Goal: Information Seeking & Learning: Understand process/instructions

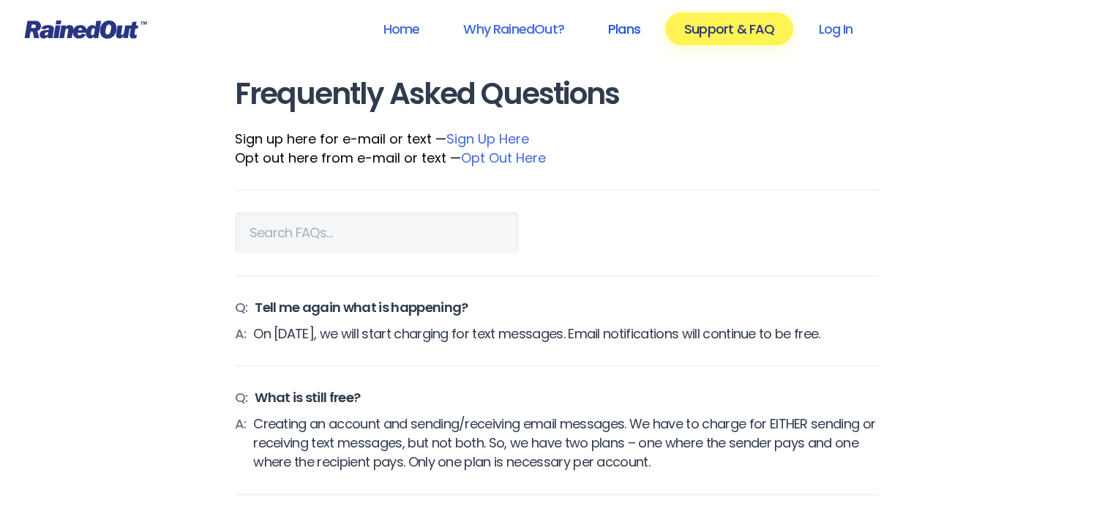
click at [639, 26] on link "Plans" at bounding box center [624, 28] width 70 height 33
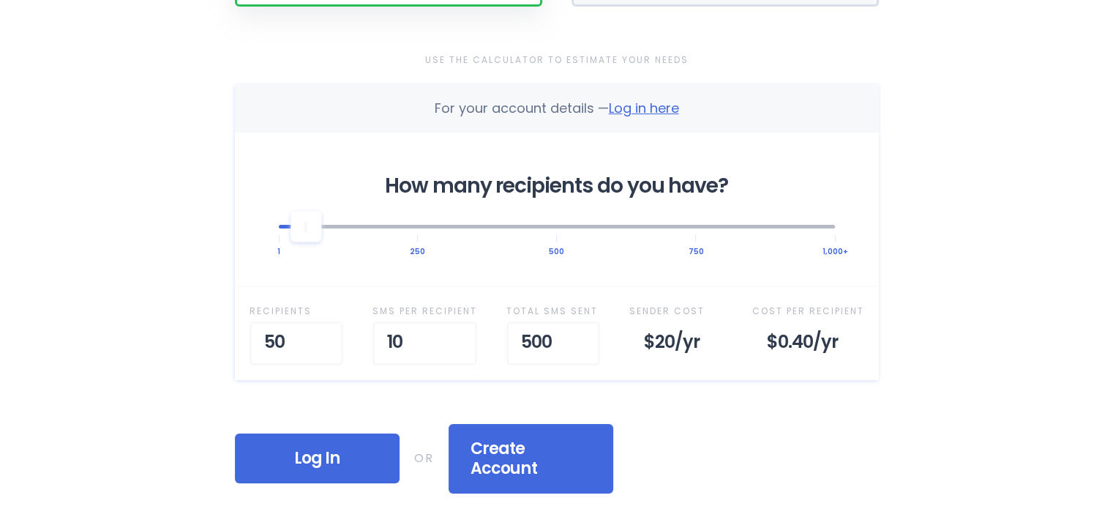
scroll to position [457, 0]
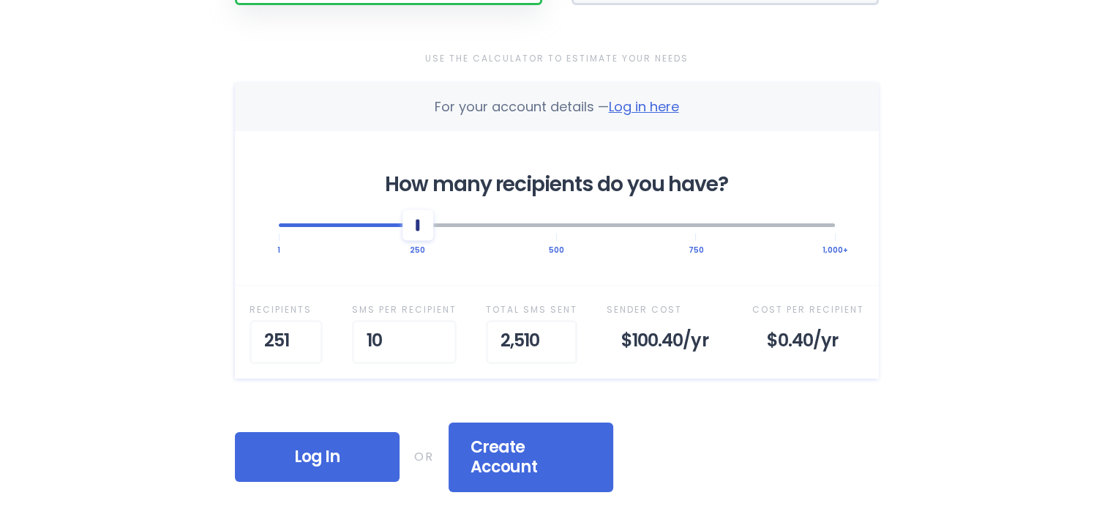
drag, startPoint x: 304, startPoint y: 233, endPoint x: 425, endPoint y: 229, distance: 120.1
click at [425, 229] on div at bounding box center [418, 224] width 31 height 31
drag, startPoint x: 425, startPoint y: 225, endPoint x: 442, endPoint y: 226, distance: 17.6
click at [442, 226] on div at bounding box center [445, 224] width 31 height 31
drag, startPoint x: 389, startPoint y: 336, endPoint x: 370, endPoint y: 340, distance: 18.8
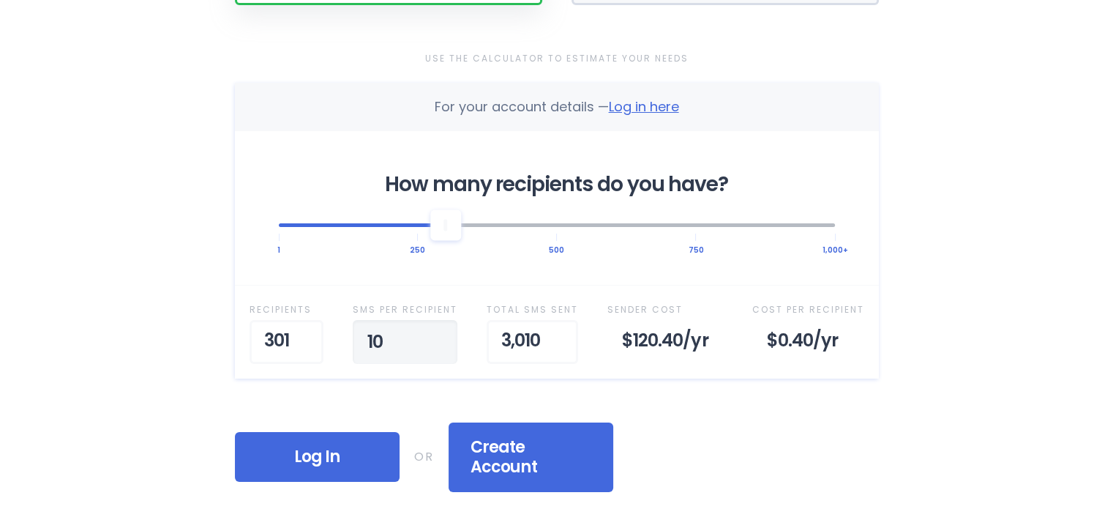
click at [370, 340] on input "10" at bounding box center [405, 342] width 105 height 44
type input "4"
click at [700, 416] on div "Use the Calculator to Estimate Your Needs For your account details — Log in her…" at bounding box center [557, 270] width 644 height 442
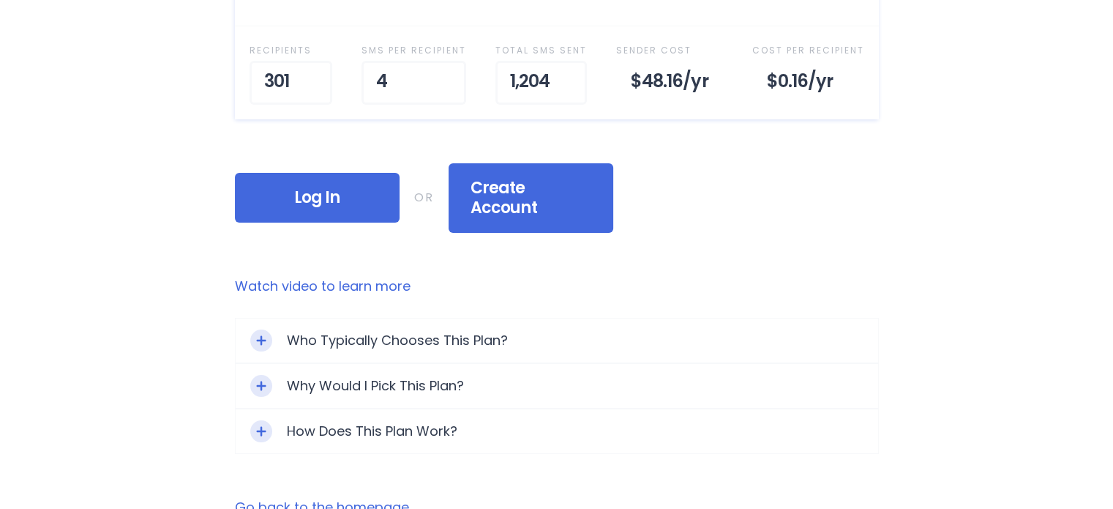
scroll to position [811, 0]
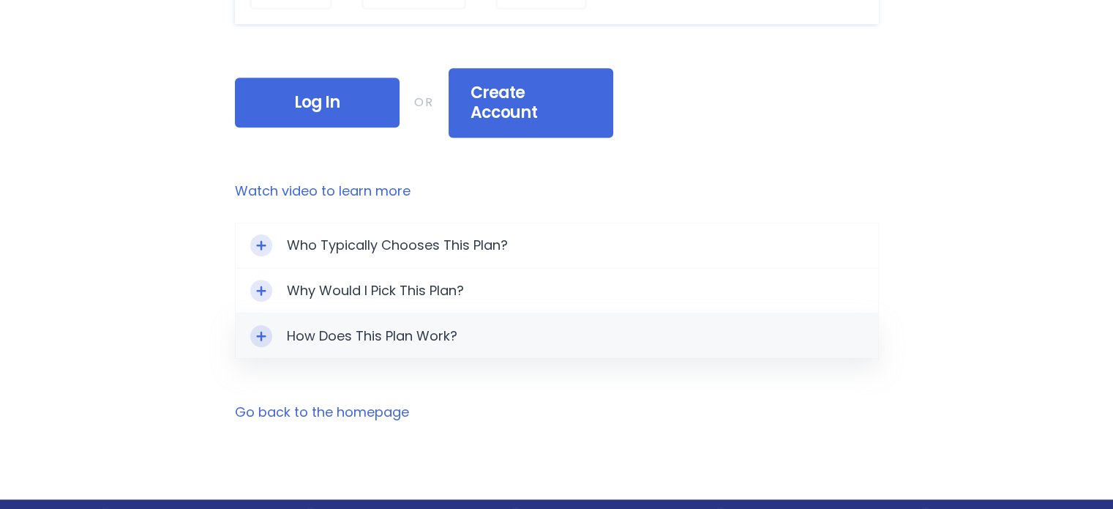
click at [448, 315] on div "How Does This Plan Work?" at bounding box center [557, 336] width 643 height 44
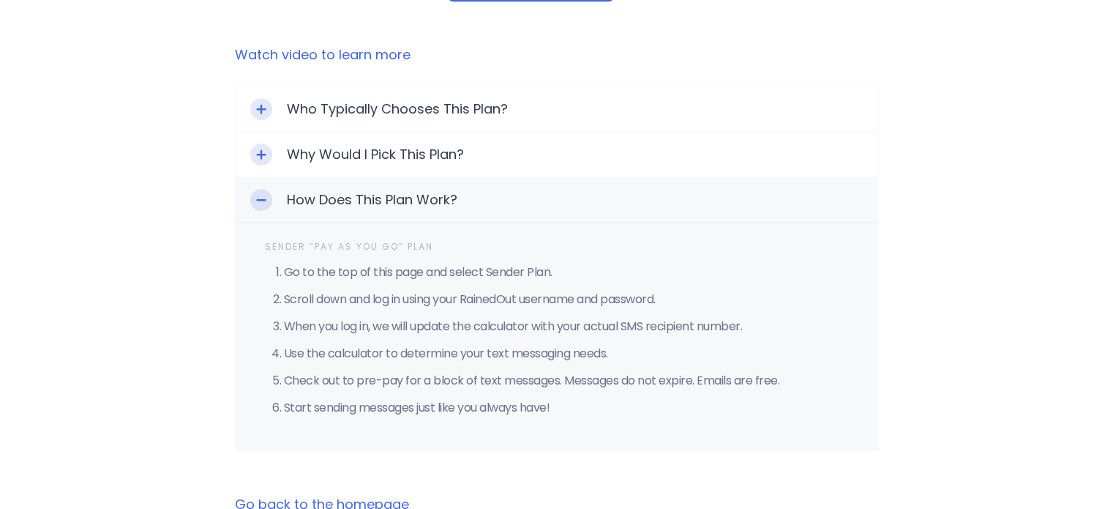
scroll to position [946, 0]
